Goal: Complete application form

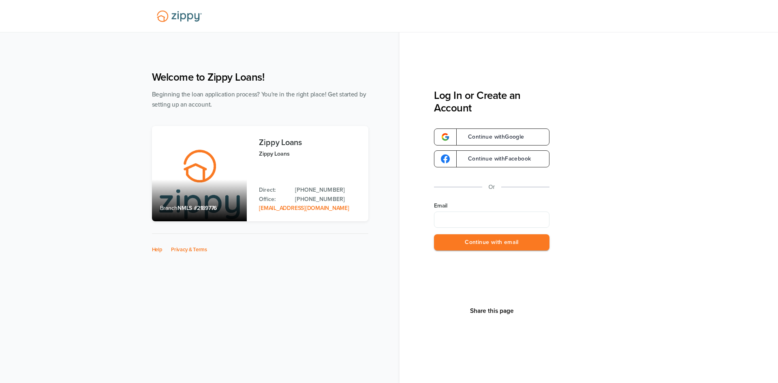
click at [494, 215] on input "Email" at bounding box center [491, 219] width 115 height 16
type input "**********"
click at [492, 246] on button "Continue with email" at bounding box center [491, 242] width 115 height 17
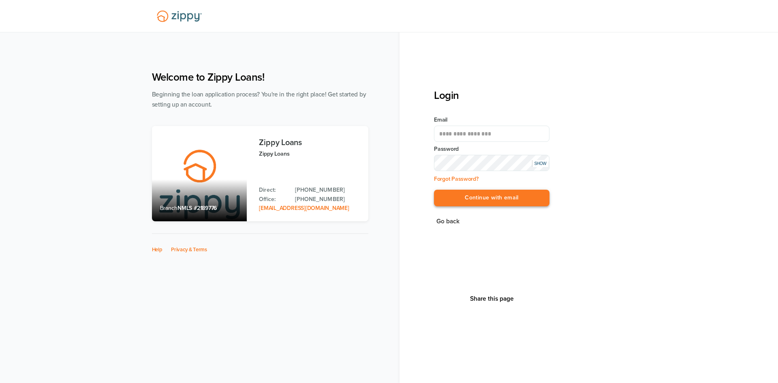
click at [473, 200] on button "Continue with email" at bounding box center [491, 198] width 115 height 17
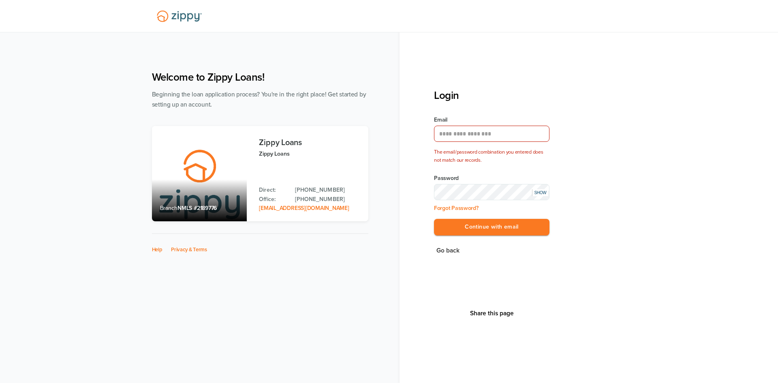
click at [544, 191] on div "SHOW" at bounding box center [540, 192] width 16 height 7
click at [492, 225] on button "Continue with email" at bounding box center [491, 227] width 115 height 17
